Goal: Use online tool/utility: Utilize a website feature to perform a specific function

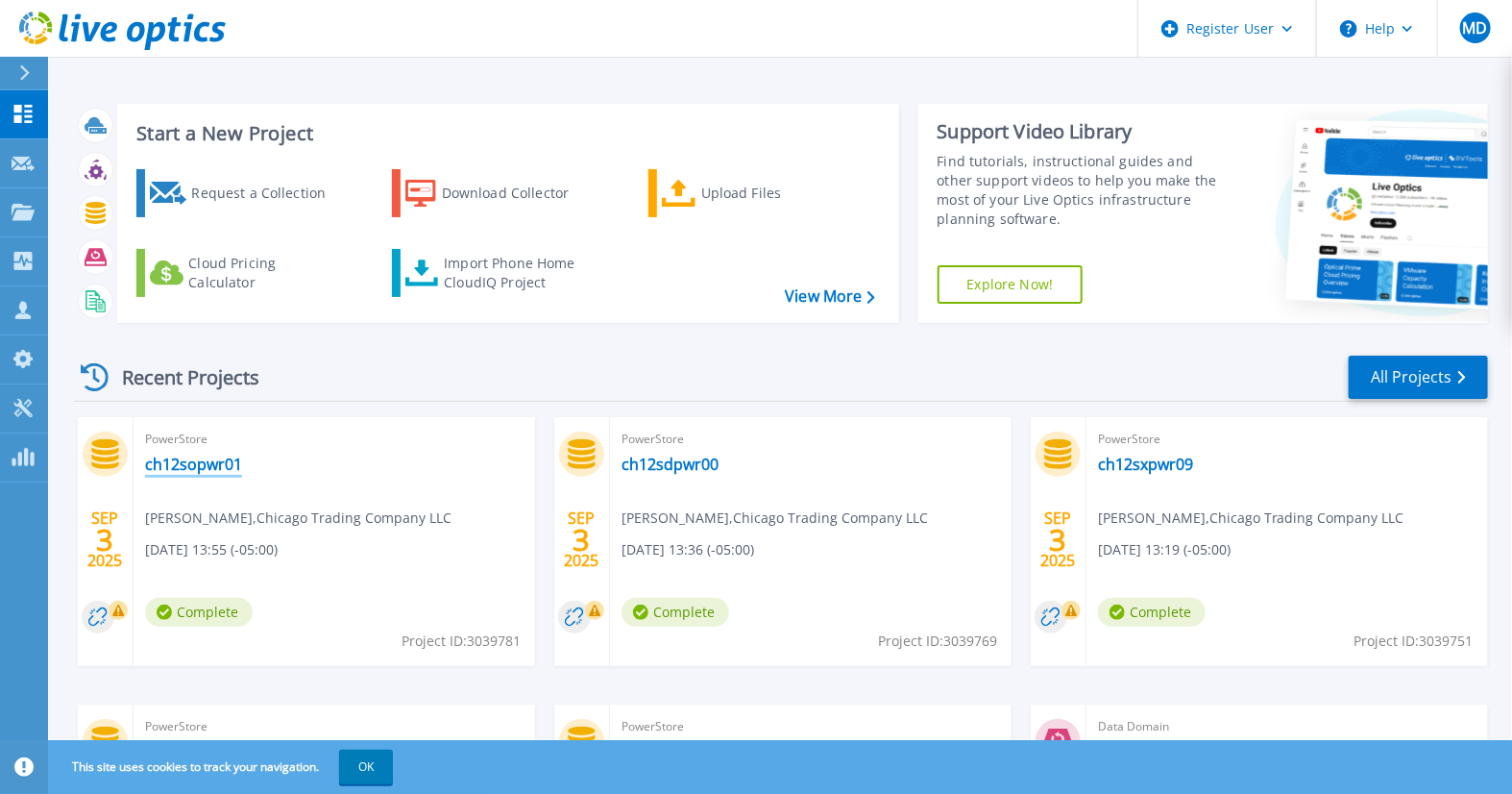
click at [197, 466] on link "ch12sopwr01" at bounding box center [193, 464] width 97 height 19
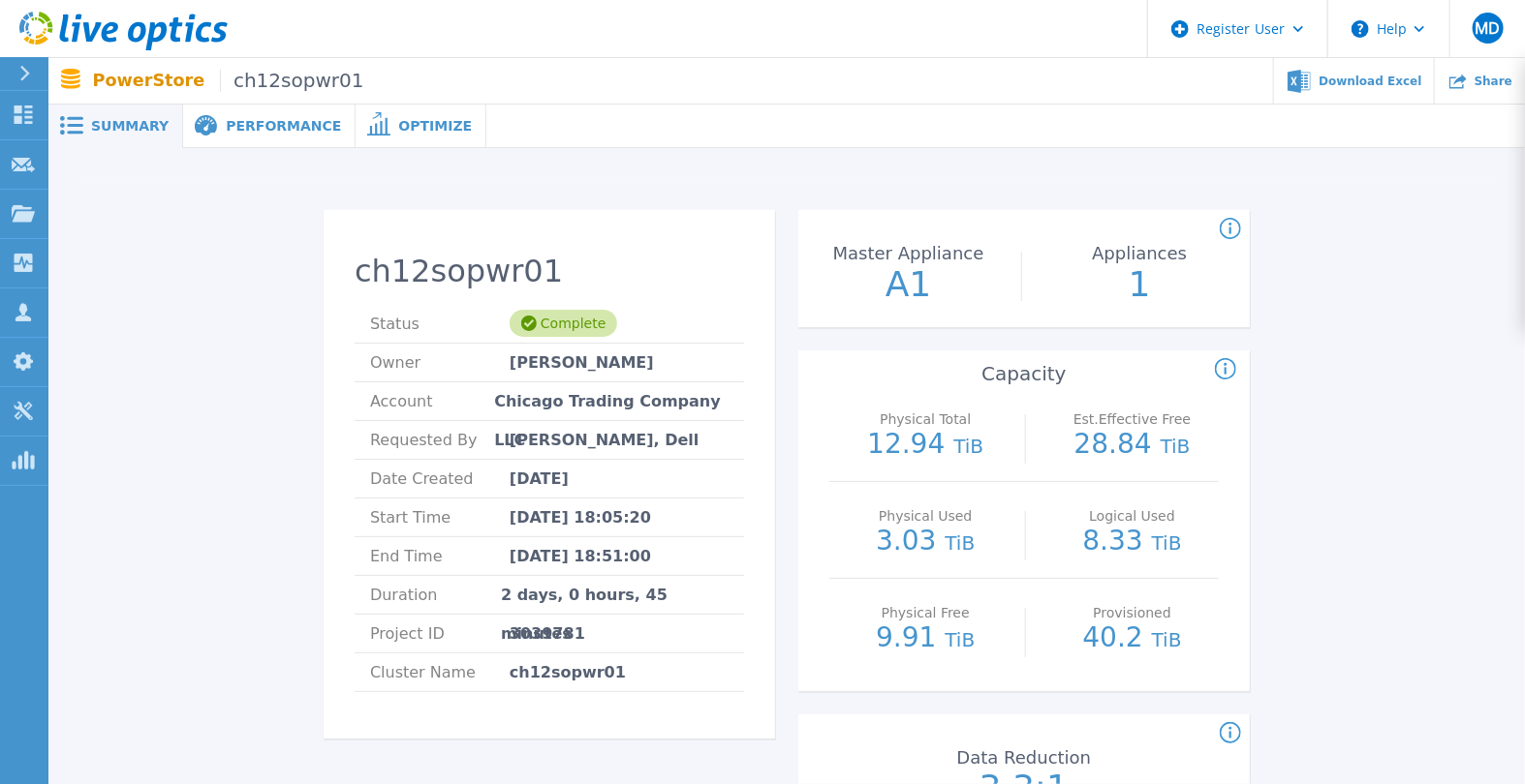
click at [387, 137] on div "Optimize" at bounding box center [421, 127] width 131 height 44
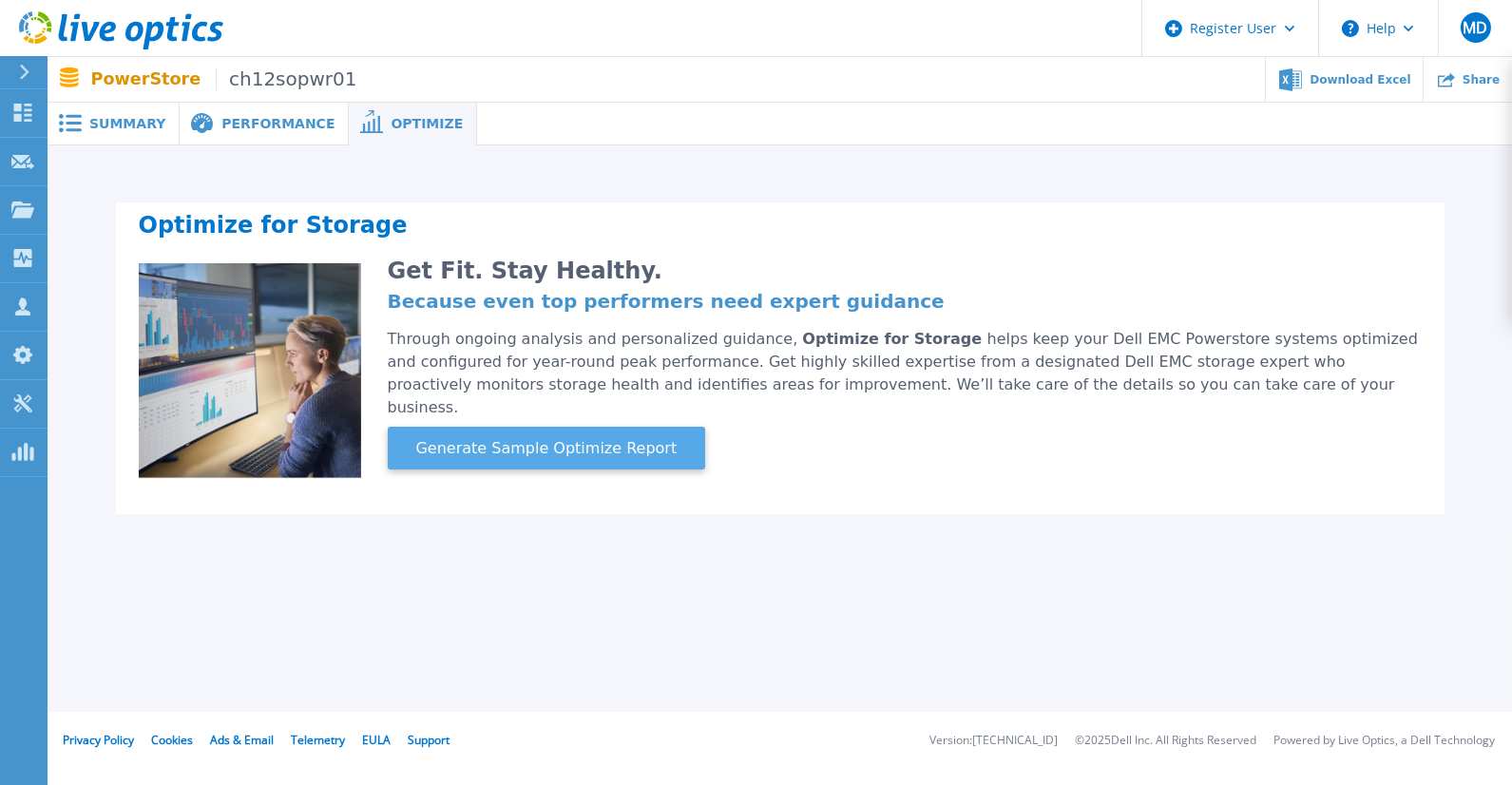
click at [477, 437] on span "Generate Sample Optimize Report" at bounding box center [547, 448] width 277 height 23
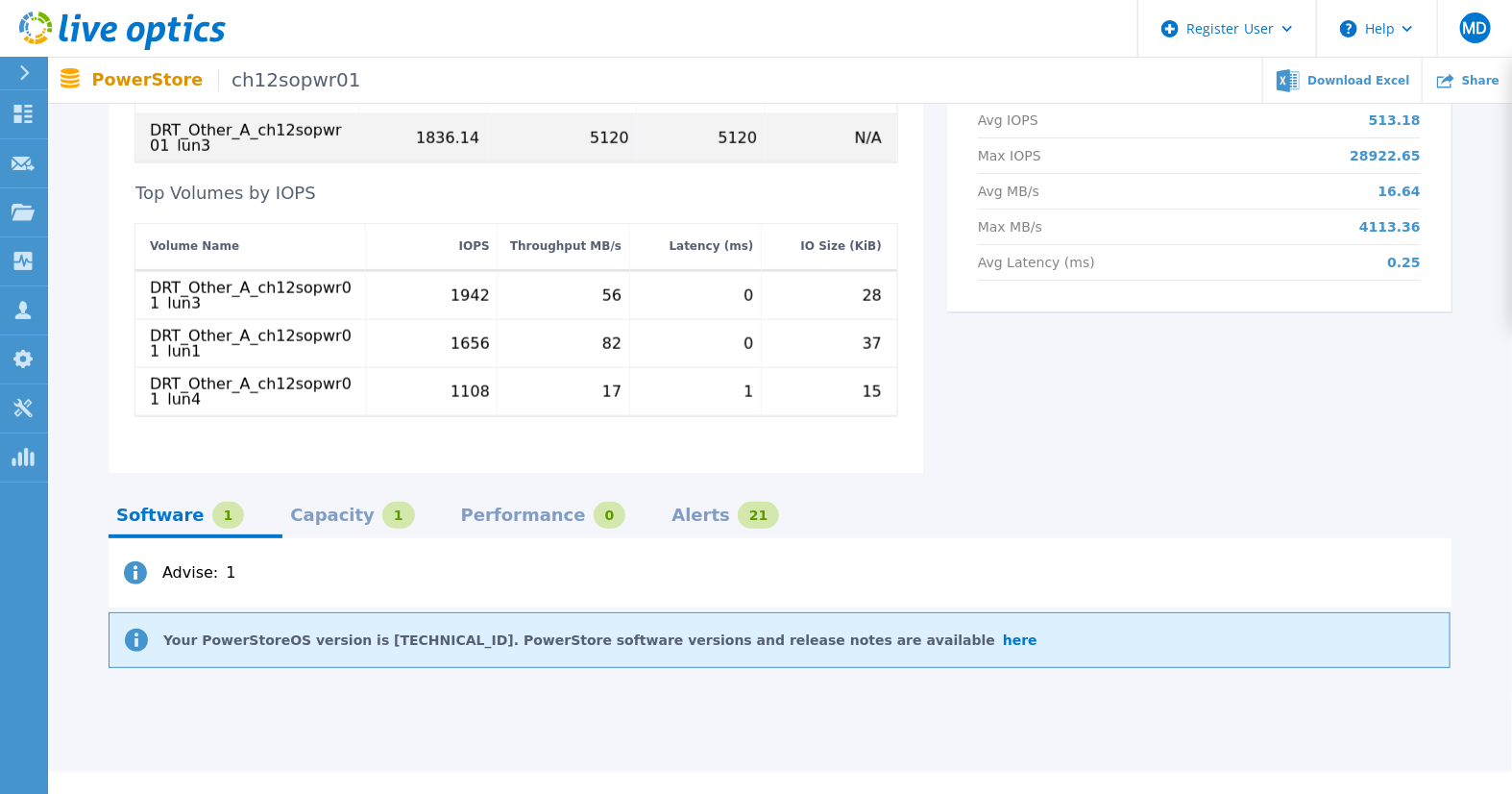
scroll to position [896, 0]
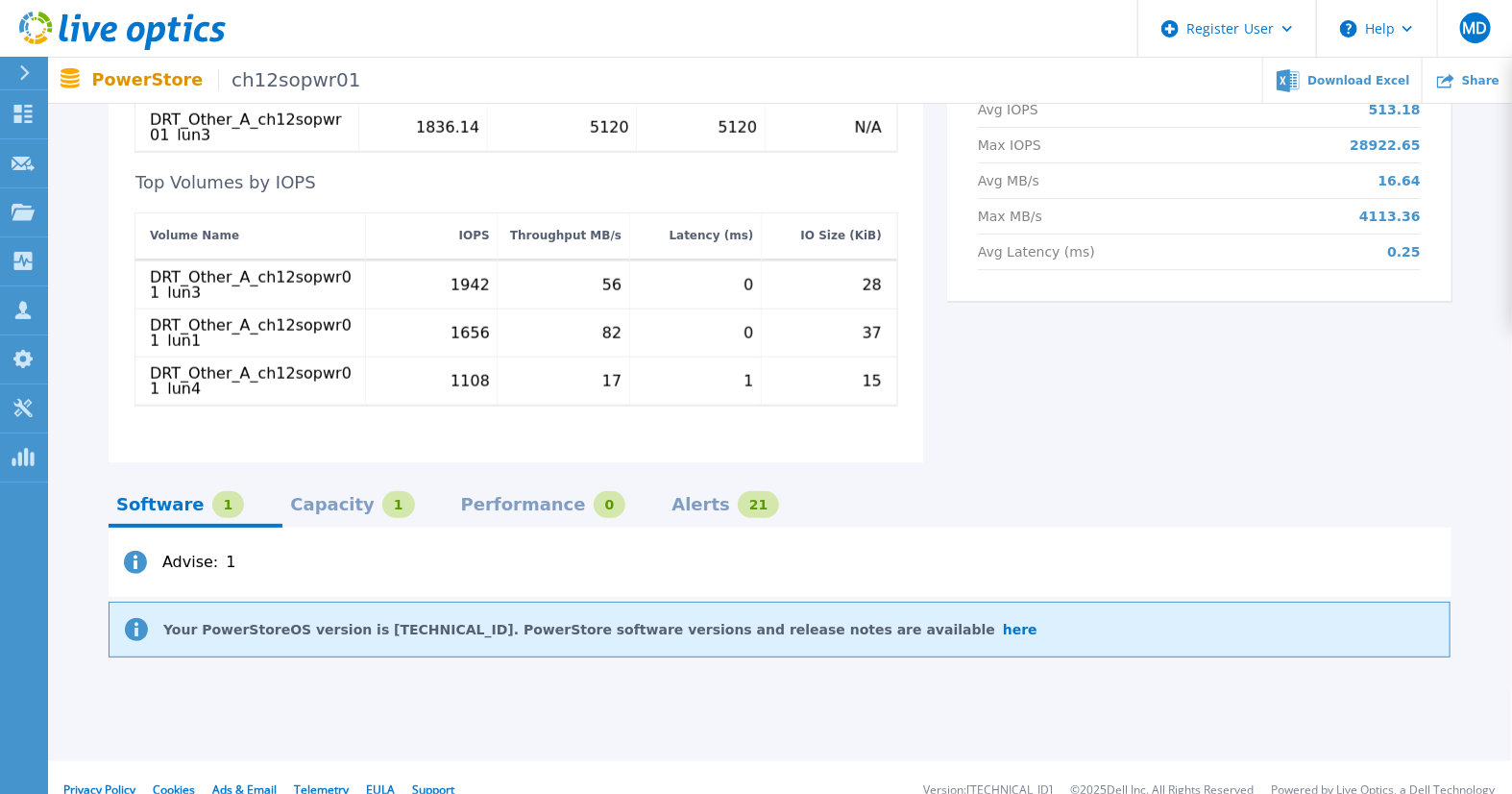
click at [330, 497] on div "Capacity" at bounding box center [332, 505] width 84 height 16
click at [672, 497] on div "Alerts" at bounding box center [701, 505] width 58 height 16
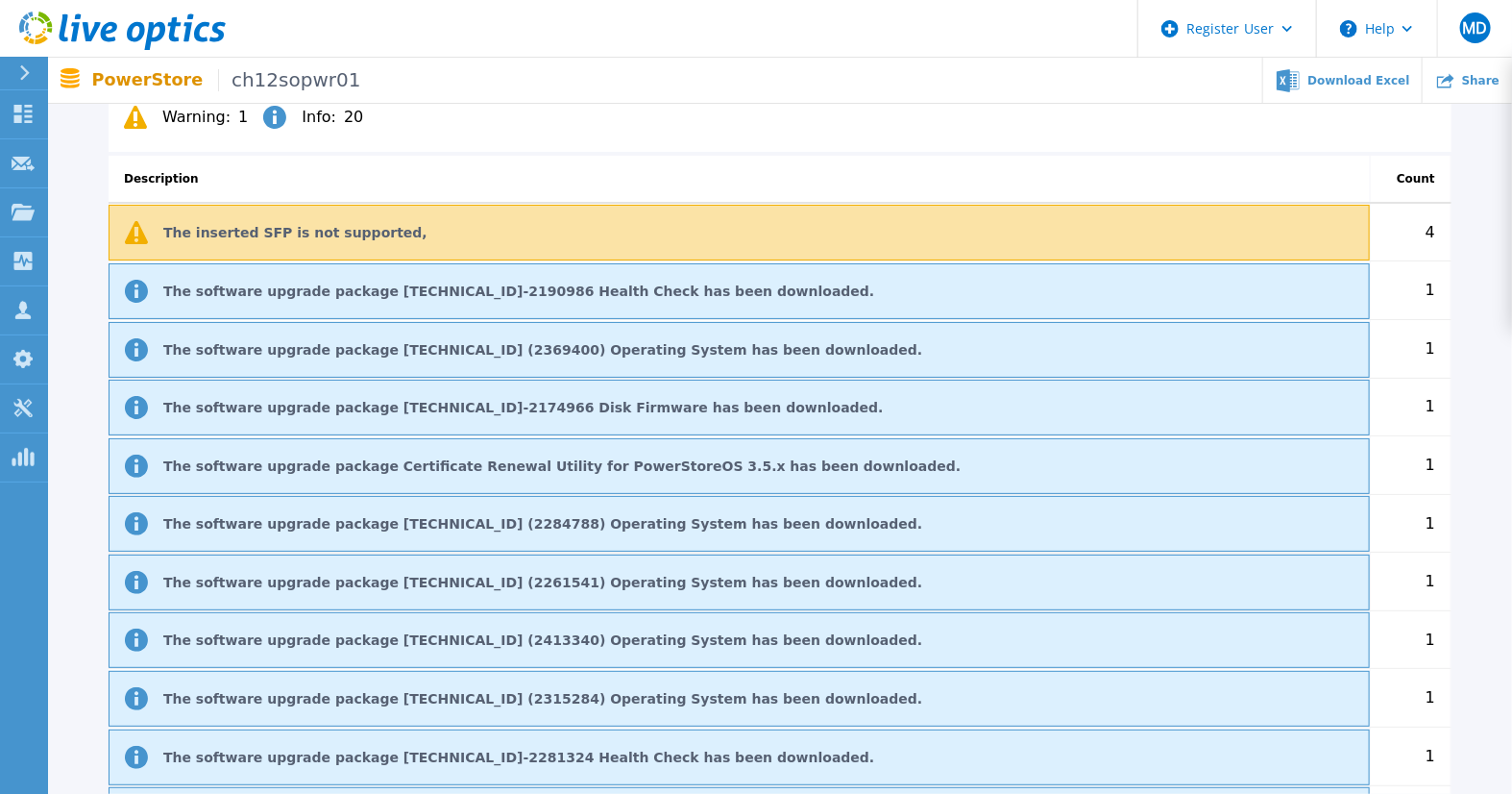
scroll to position [1111, 0]
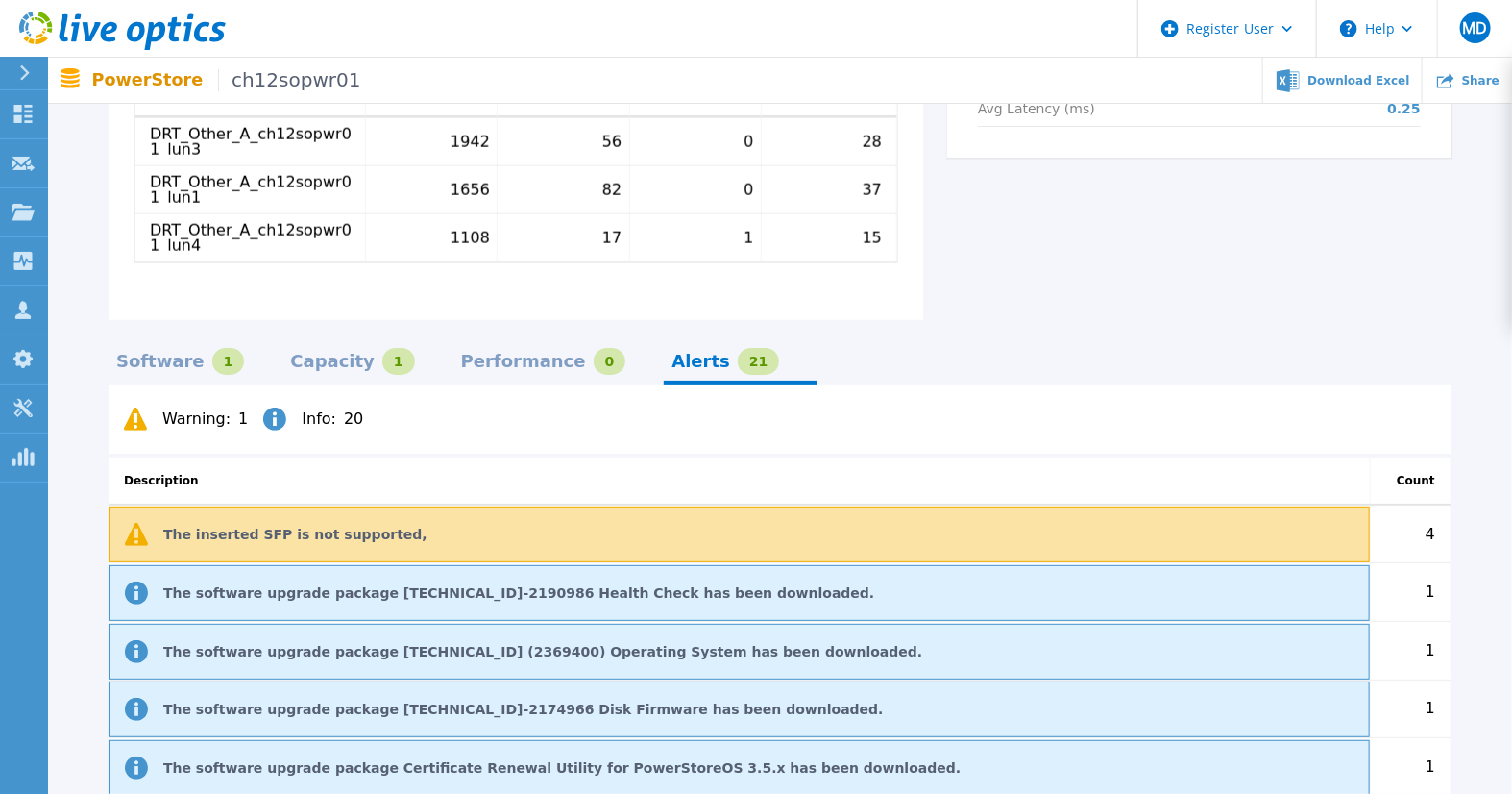
click at [158, 354] on div "Software" at bounding box center [160, 362] width 88 height 16
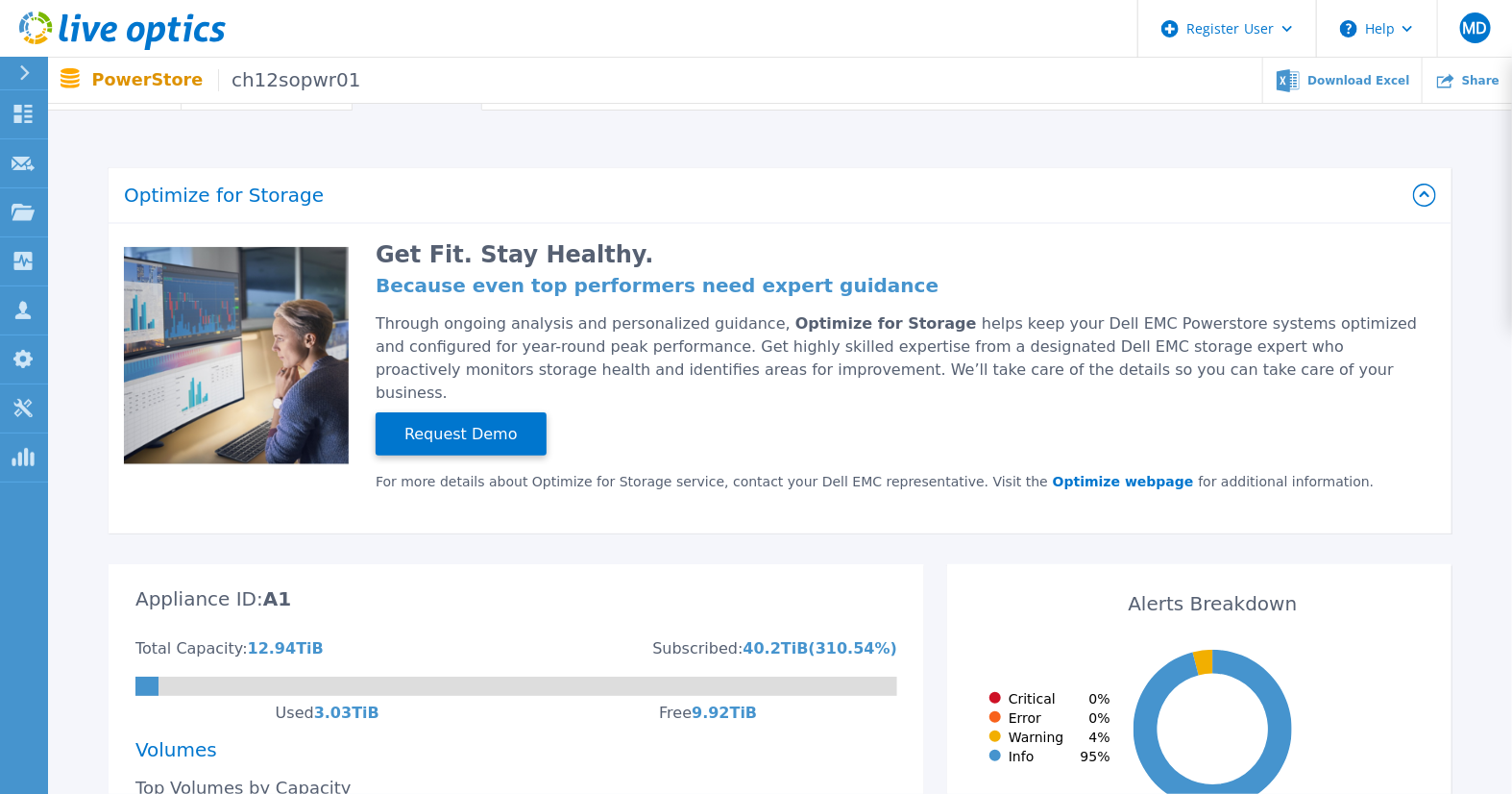
scroll to position [0, 0]
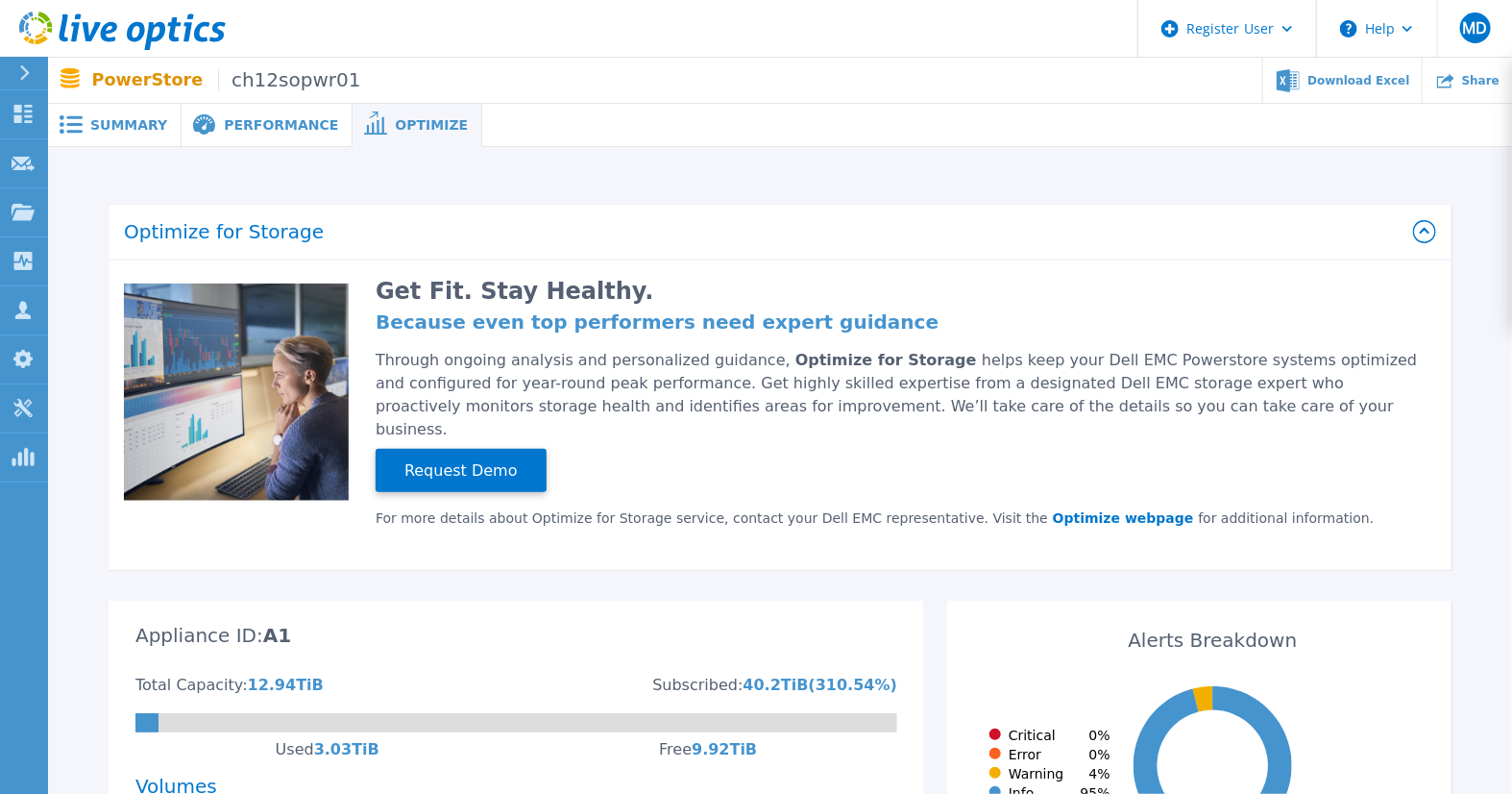
click at [137, 130] on span "Summary" at bounding box center [129, 125] width 77 height 14
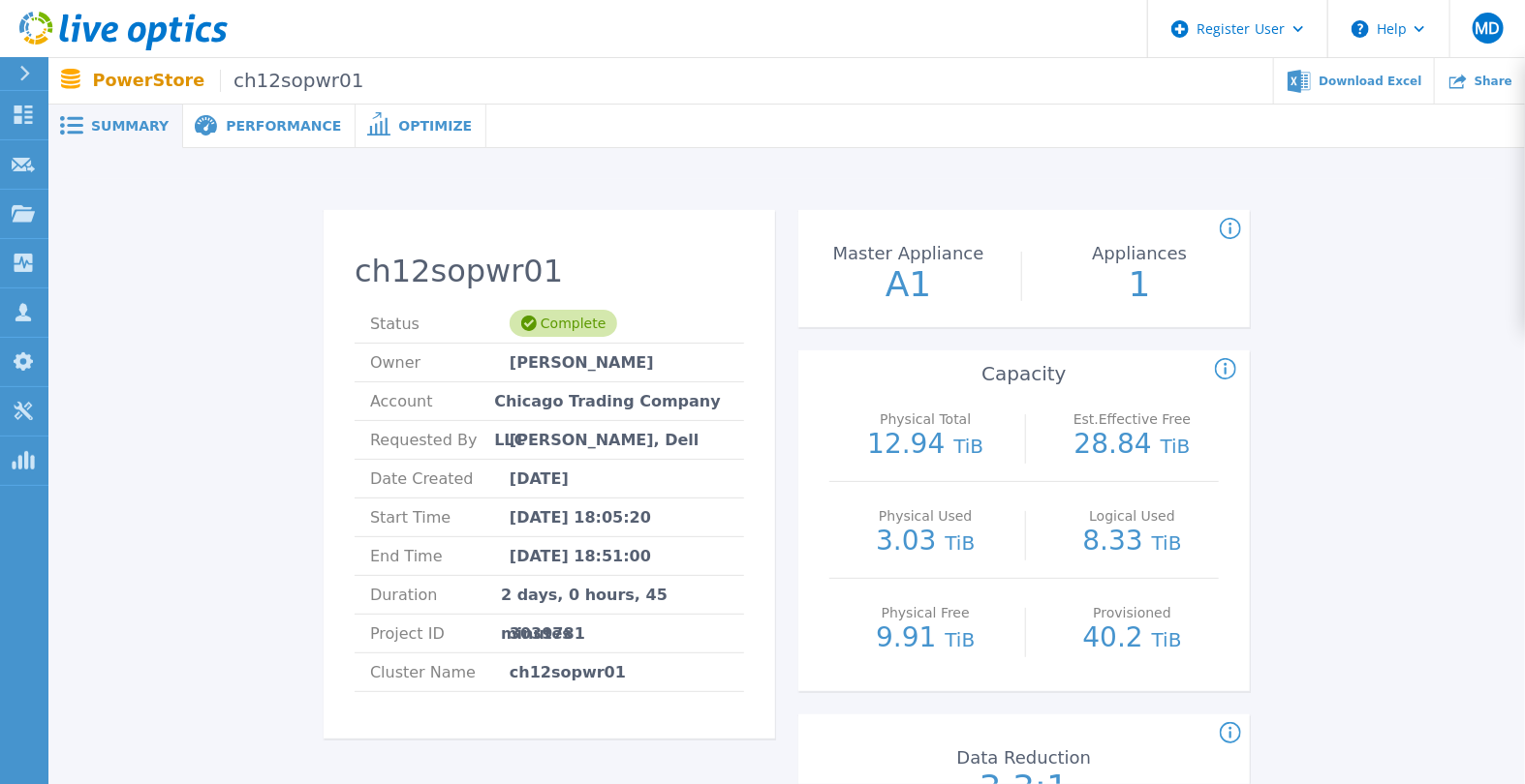
click at [244, 112] on div "Performance" at bounding box center [269, 127] width 173 height 44
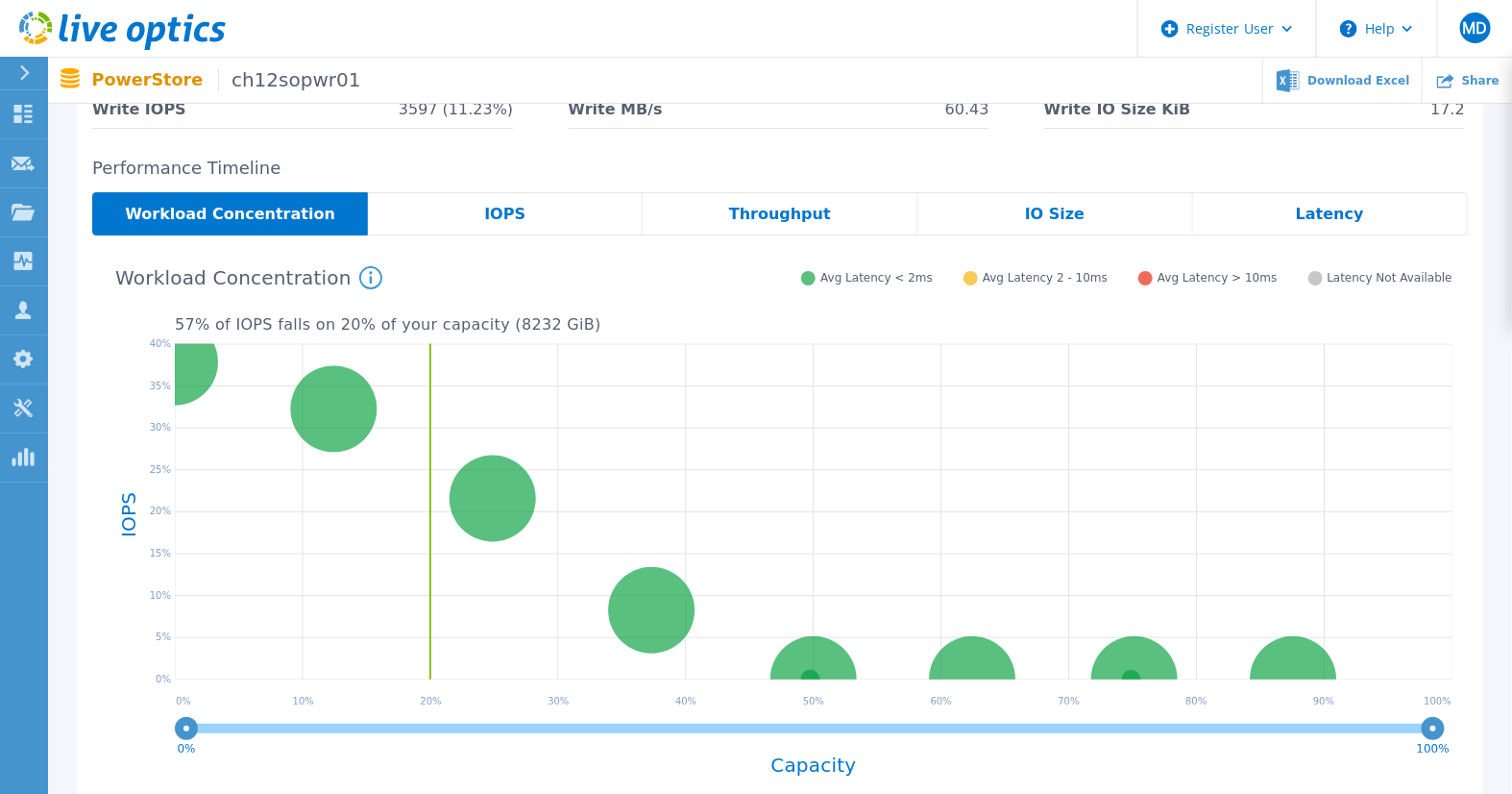
scroll to position [283, 0]
